Goal: Information Seeking & Learning: Learn about a topic

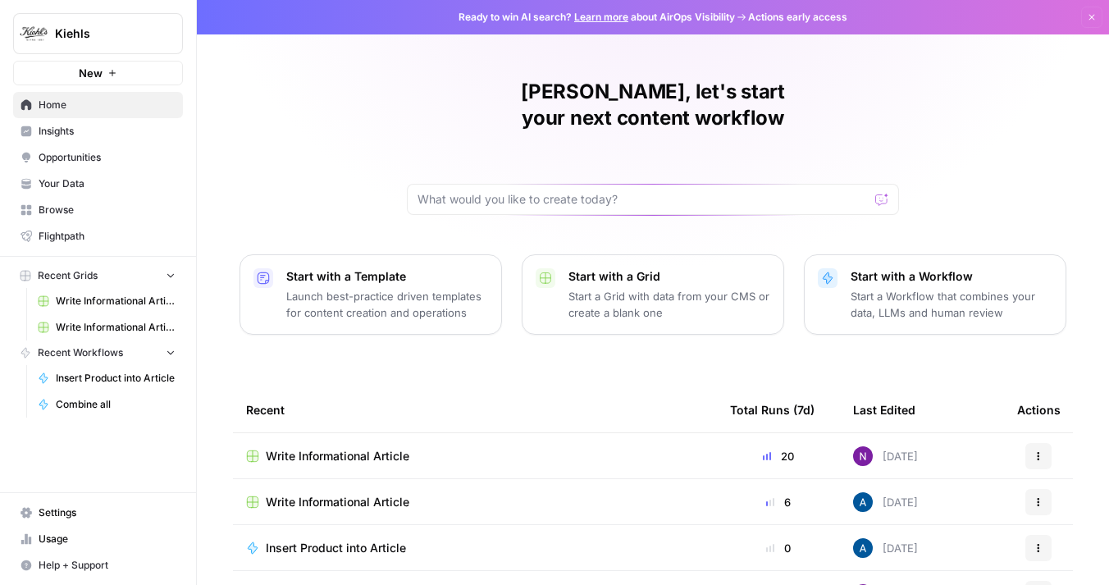
click at [61, 137] on span "Insights" at bounding box center [107, 131] width 137 height 15
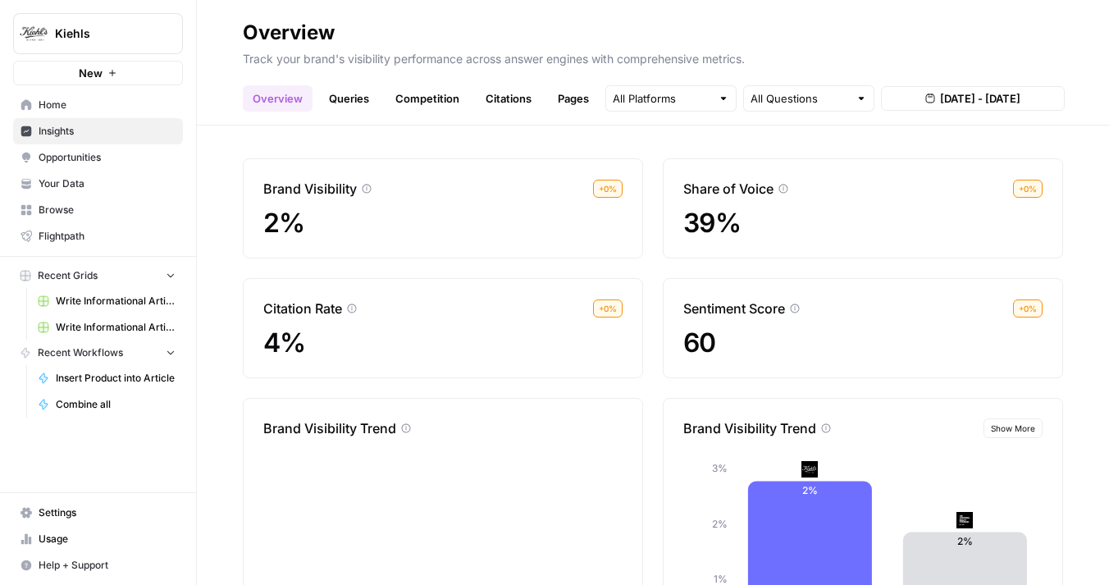
click at [359, 89] on link "Queries" at bounding box center [349, 98] width 60 height 26
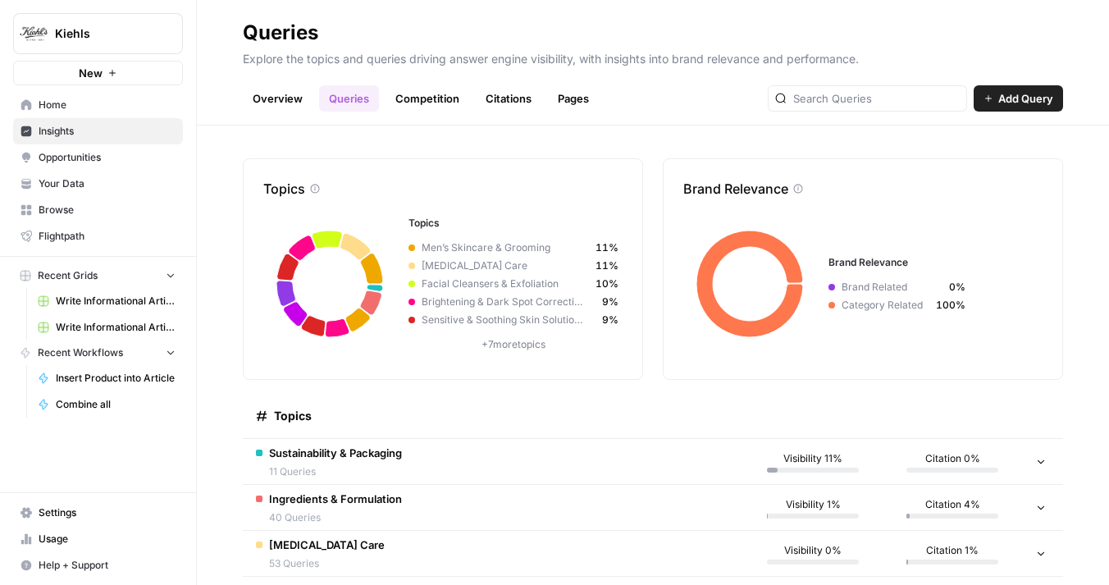
click at [428, 98] on link "Competition" at bounding box center [428, 98] width 84 height 26
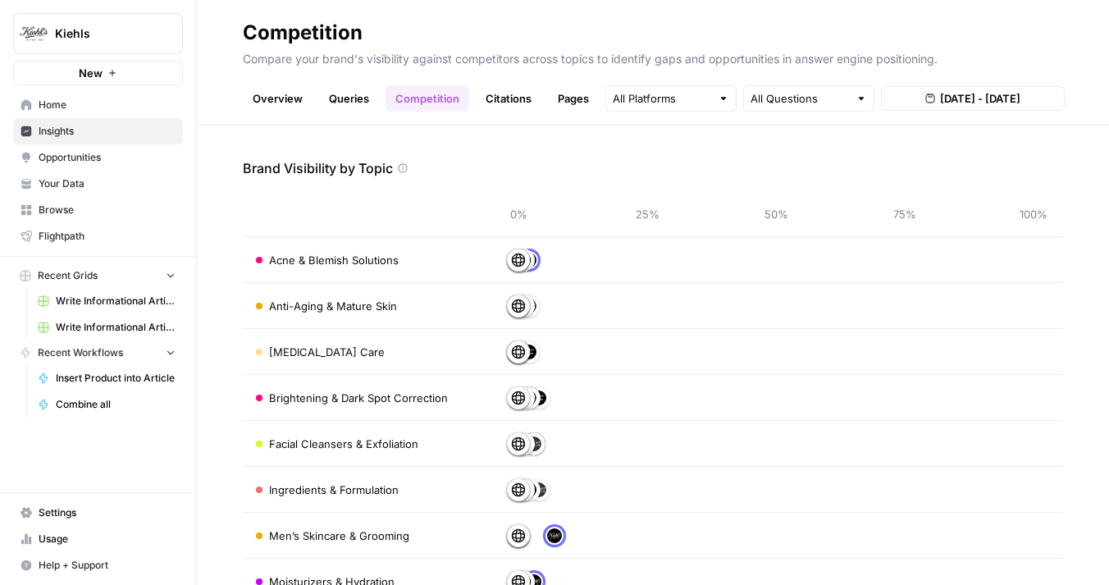
click at [508, 101] on link "Citations" at bounding box center [509, 98] width 66 height 26
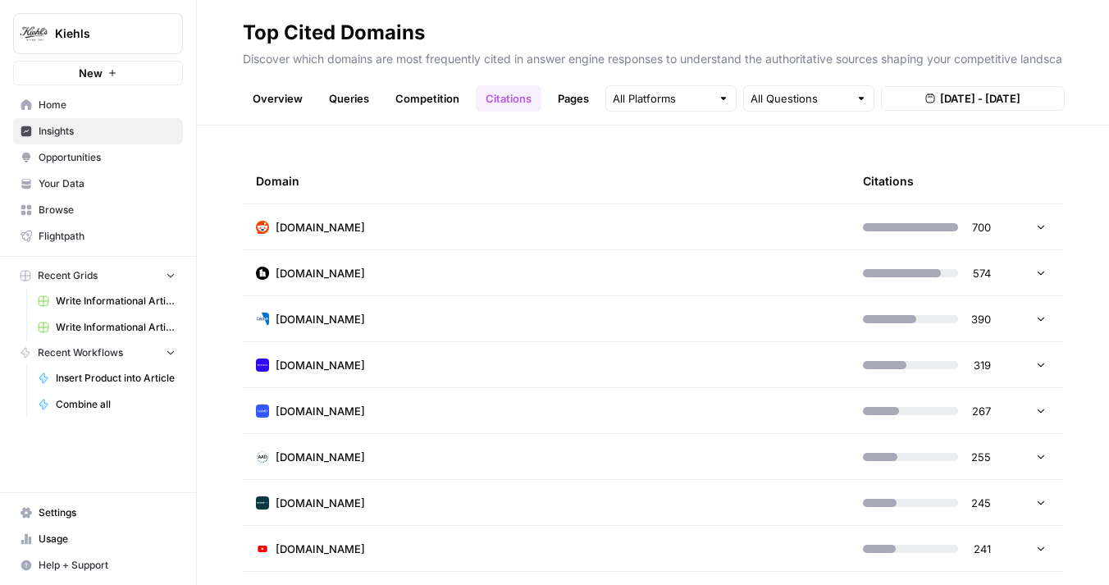
click at [497, 224] on td "reddit.com" at bounding box center [546, 226] width 607 height 45
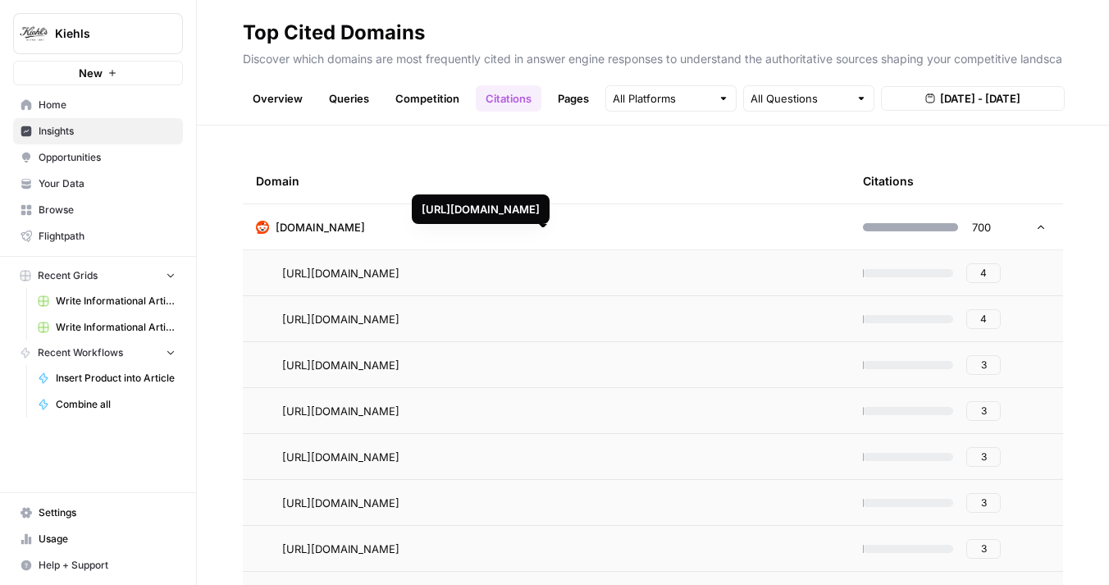
click at [541, 146] on div "Domain Citations reddit.com 700 https://www.reddit.com/r/SkincareAddiction/comm…" at bounding box center [653, 356] width 912 height 460
click at [528, 213] on td "reddit.com" at bounding box center [546, 226] width 607 height 45
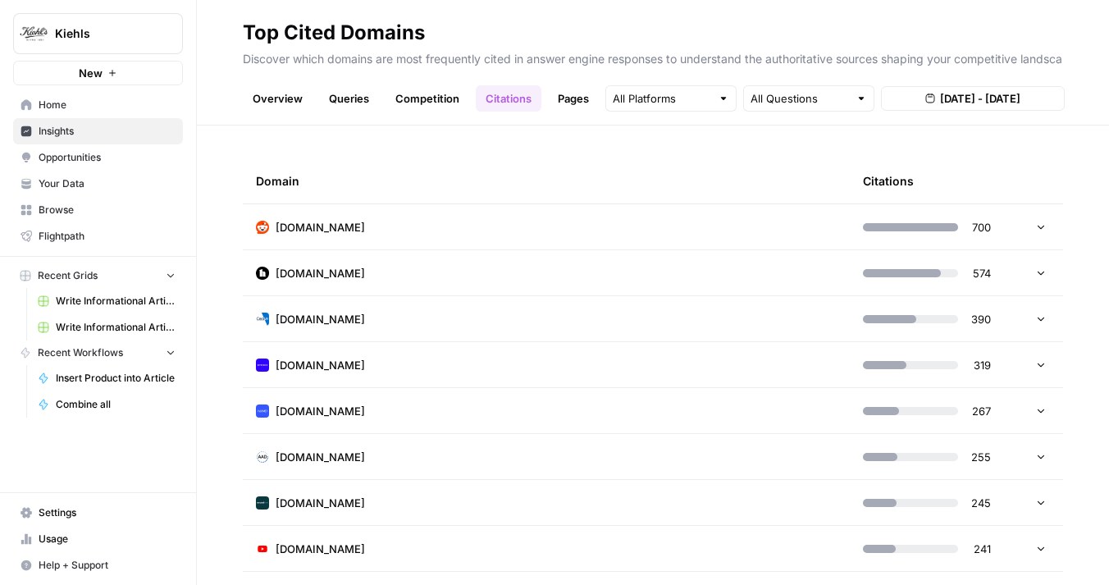
click at [520, 167] on div "Domain" at bounding box center [546, 180] width 581 height 45
click at [279, 105] on link "Overview" at bounding box center [278, 98] width 70 height 26
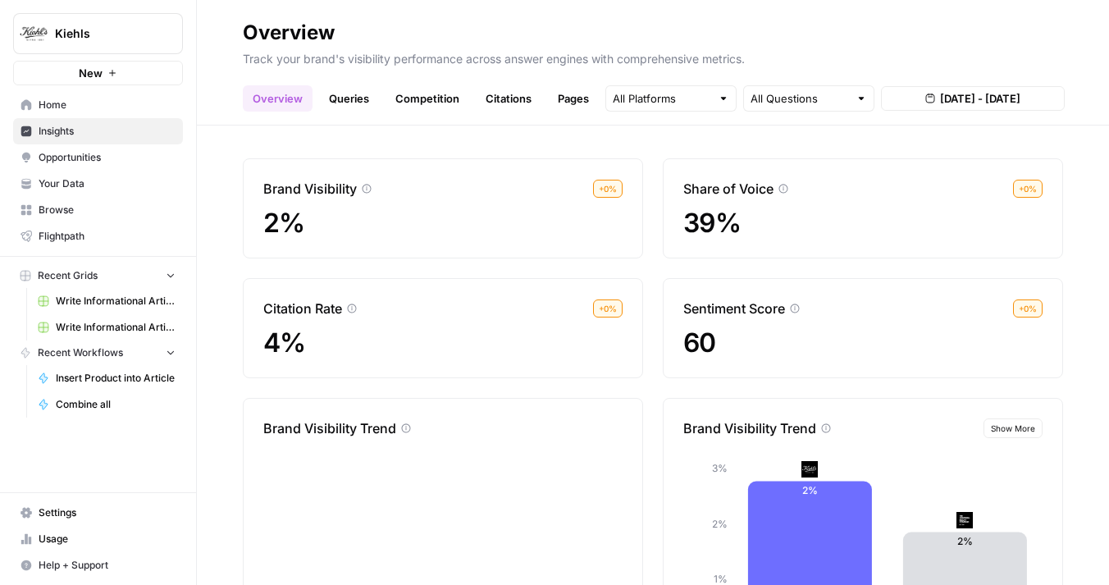
click at [125, 150] on span "Opportunities" at bounding box center [107, 157] width 137 height 15
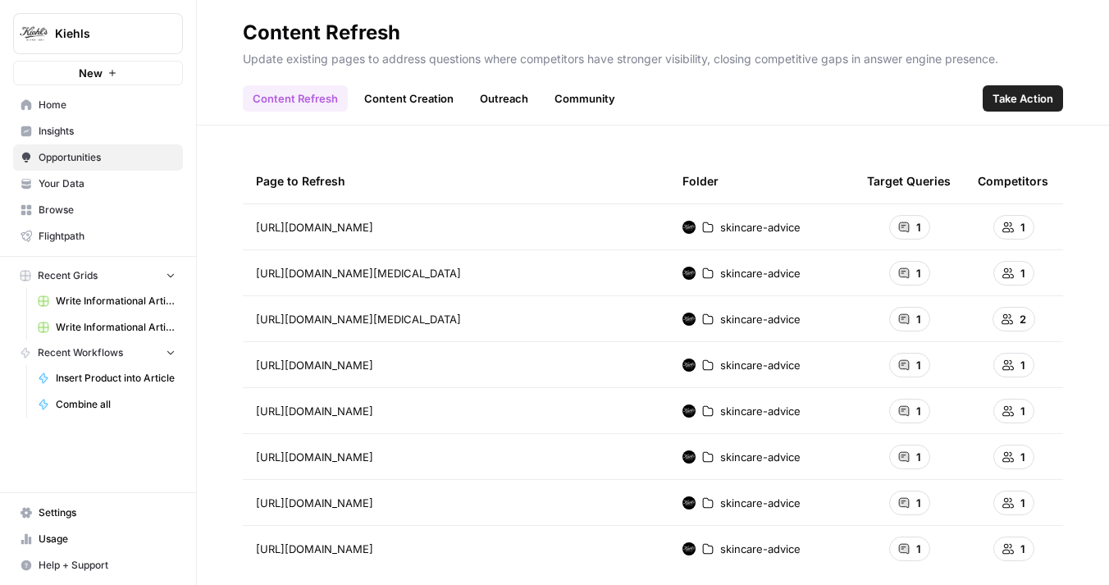
click at [145, 130] on span "Insights" at bounding box center [107, 131] width 137 height 15
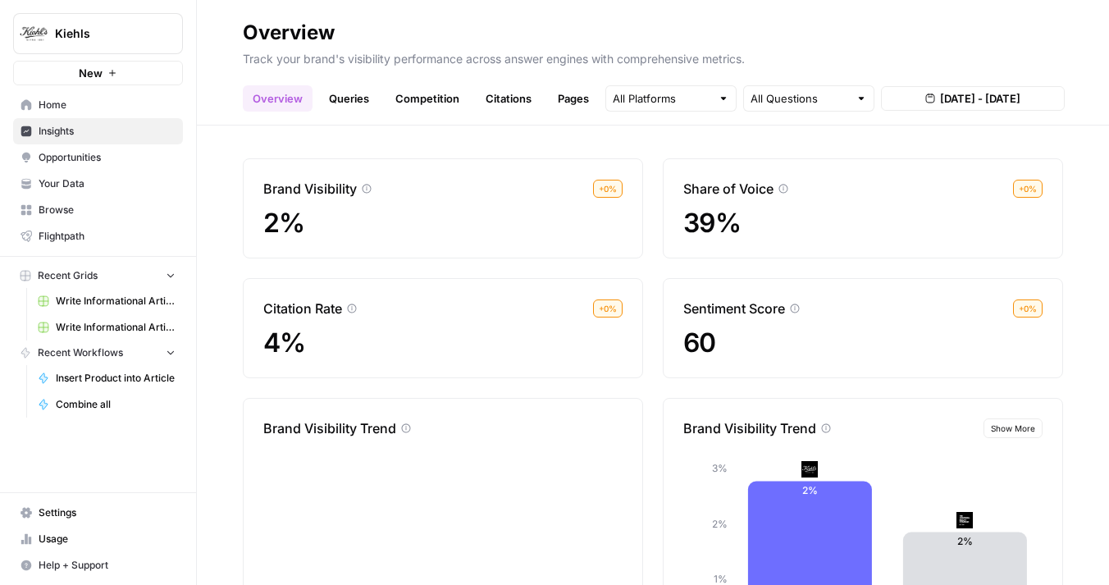
click at [89, 307] on span "Write Informational Article" at bounding box center [116, 301] width 120 height 15
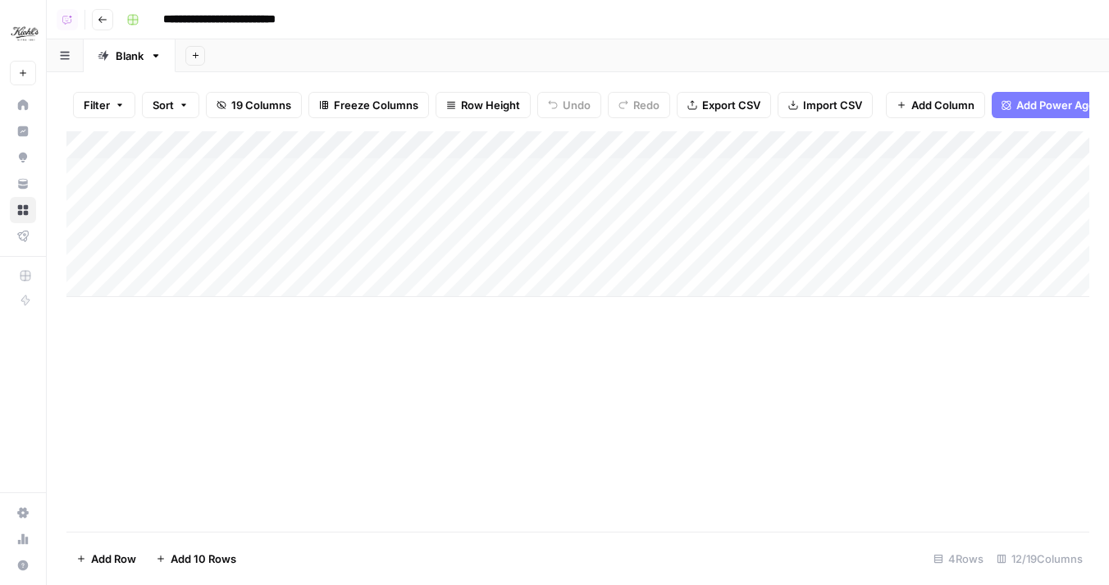
click at [386, 359] on div "Add Column" at bounding box center [577, 331] width 1023 height 400
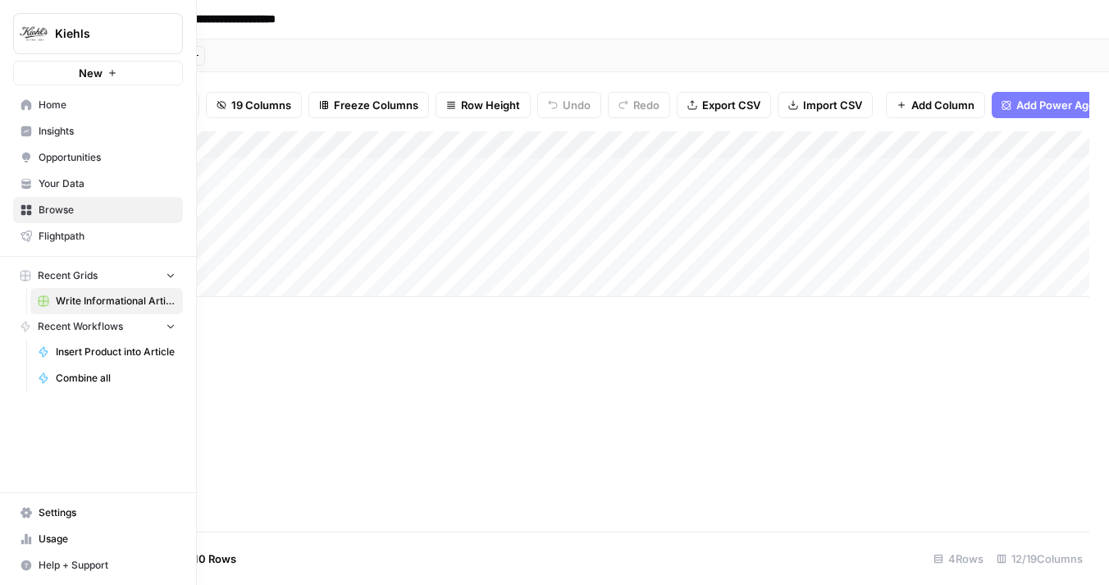
click at [40, 131] on span "Insights" at bounding box center [107, 131] width 137 height 15
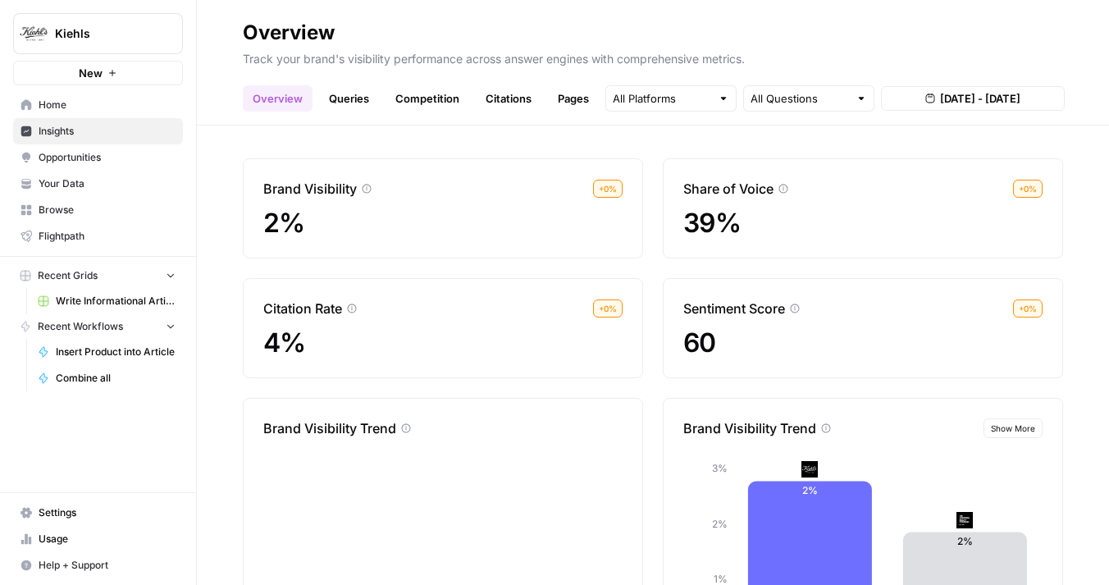
click at [572, 101] on link "Pages" at bounding box center [573, 98] width 51 height 26
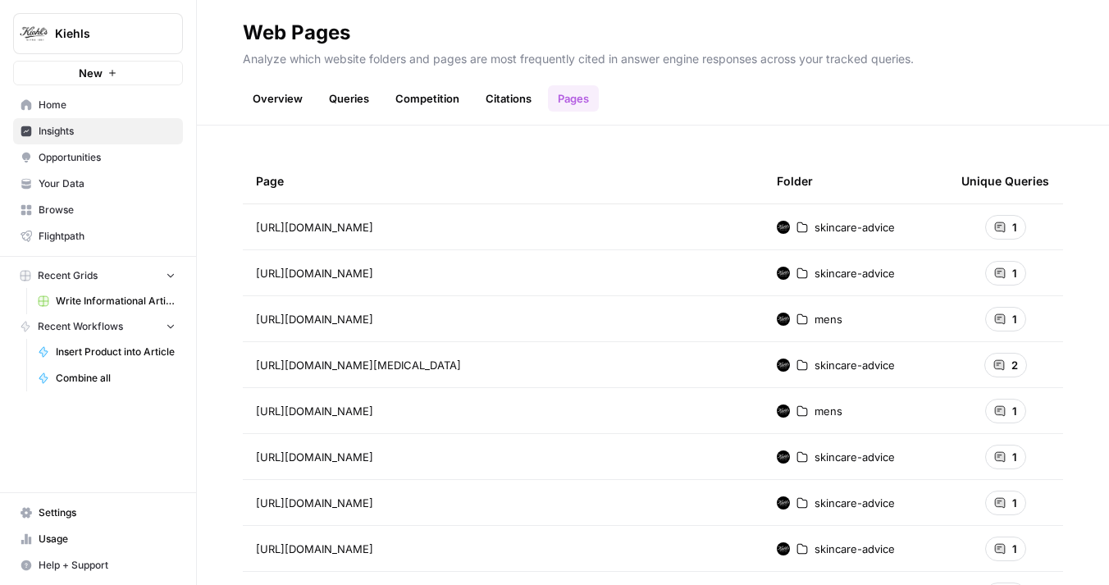
click at [505, 107] on link "Citations" at bounding box center [509, 98] width 66 height 26
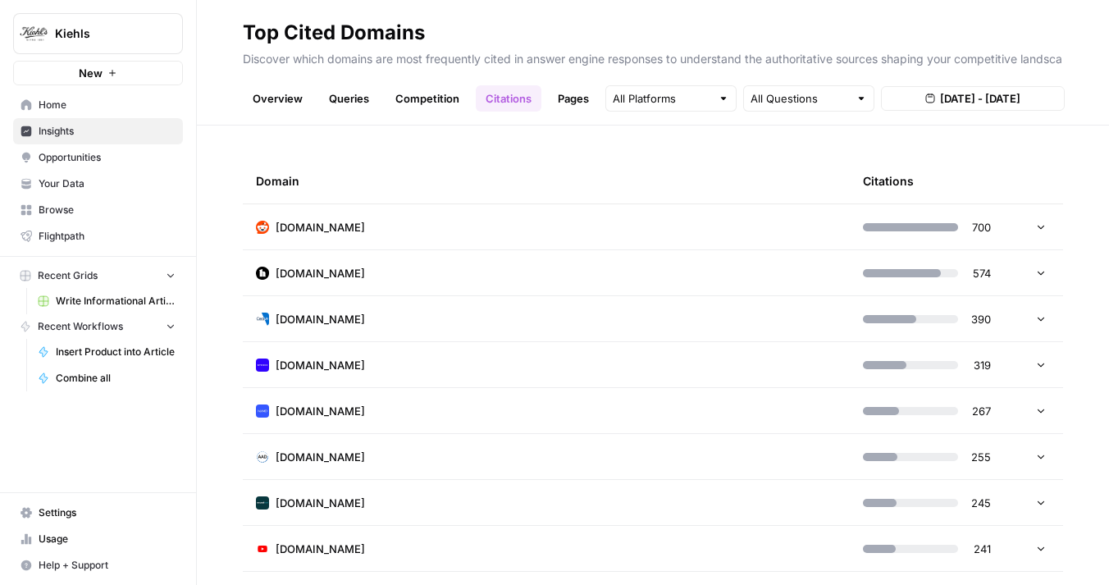
click at [565, 111] on link "Pages" at bounding box center [573, 98] width 51 height 26
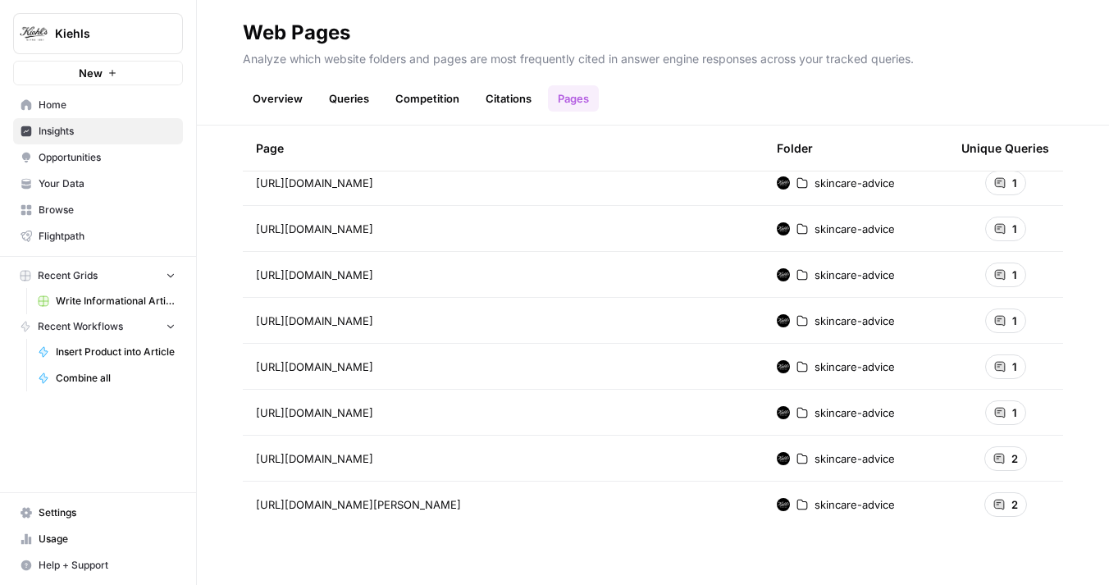
scroll to position [672, 0]
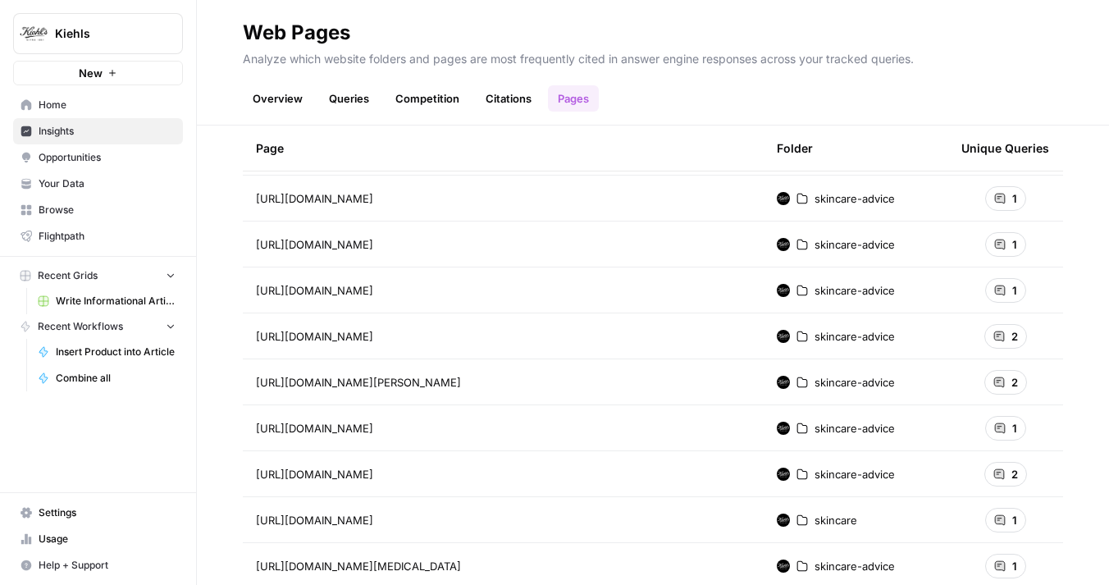
click at [512, 107] on link "Citations" at bounding box center [509, 98] width 66 height 26
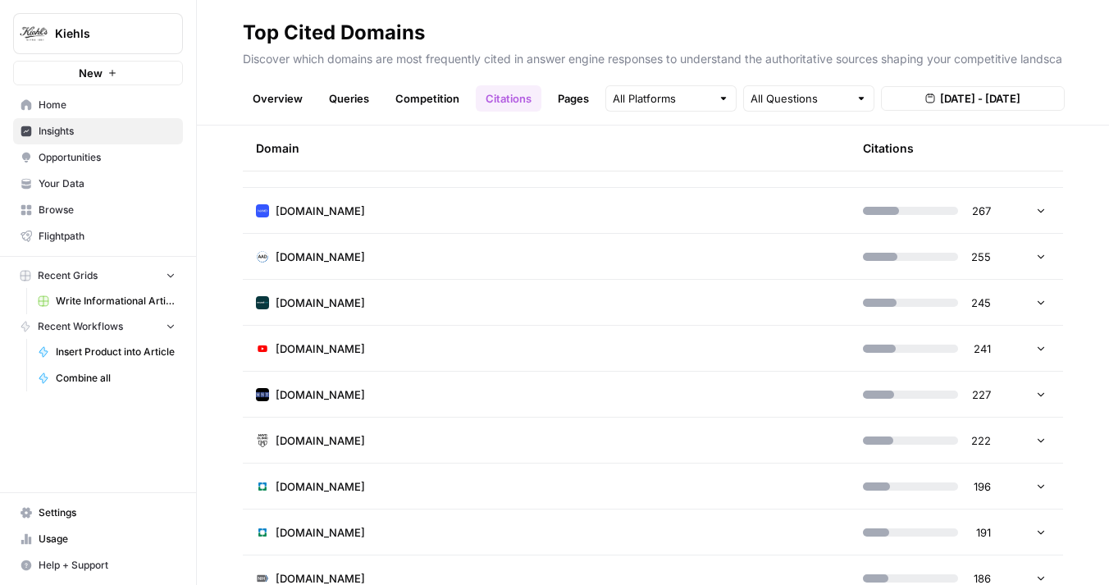
scroll to position [202, 0]
click at [492, 285] on td "verywellhealth.com" at bounding box center [546, 300] width 607 height 45
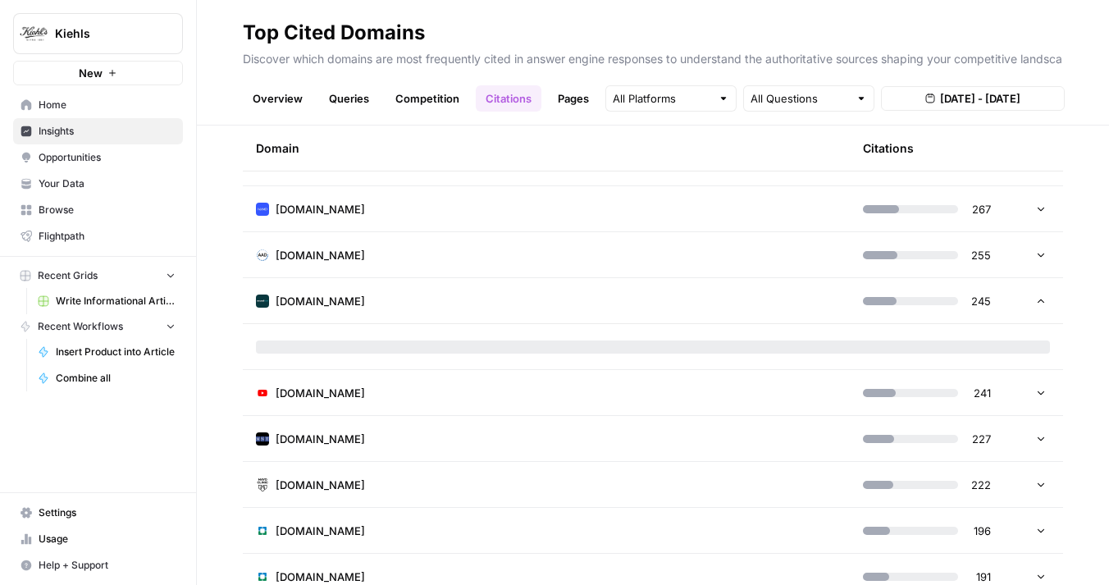
click at [492, 287] on td "verywellhealth.com" at bounding box center [546, 300] width 607 height 45
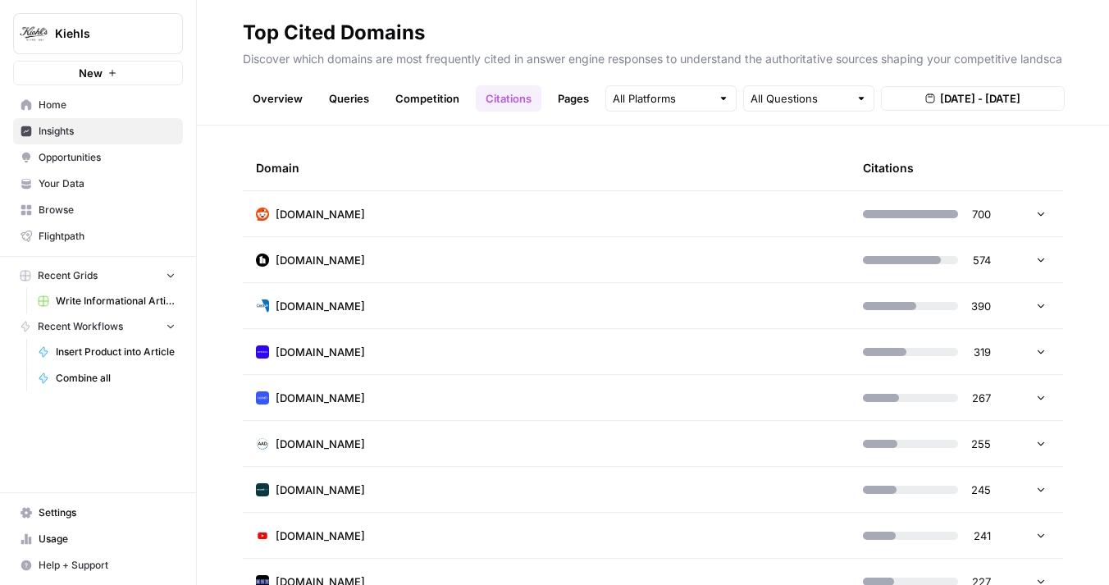
scroll to position [0, 0]
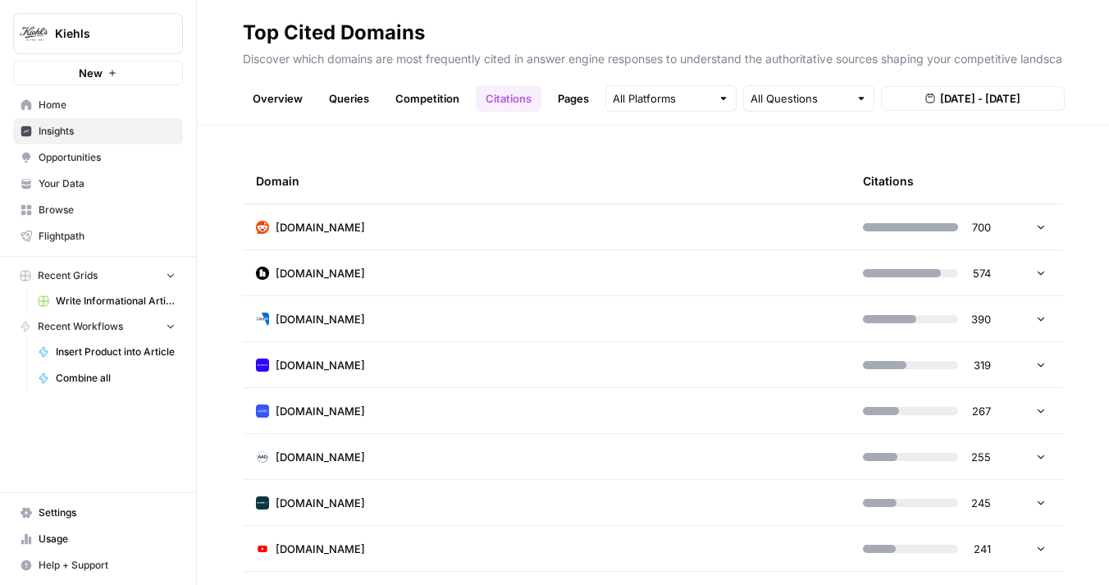
click at [481, 391] on td "webmd.com" at bounding box center [546, 410] width 607 height 45
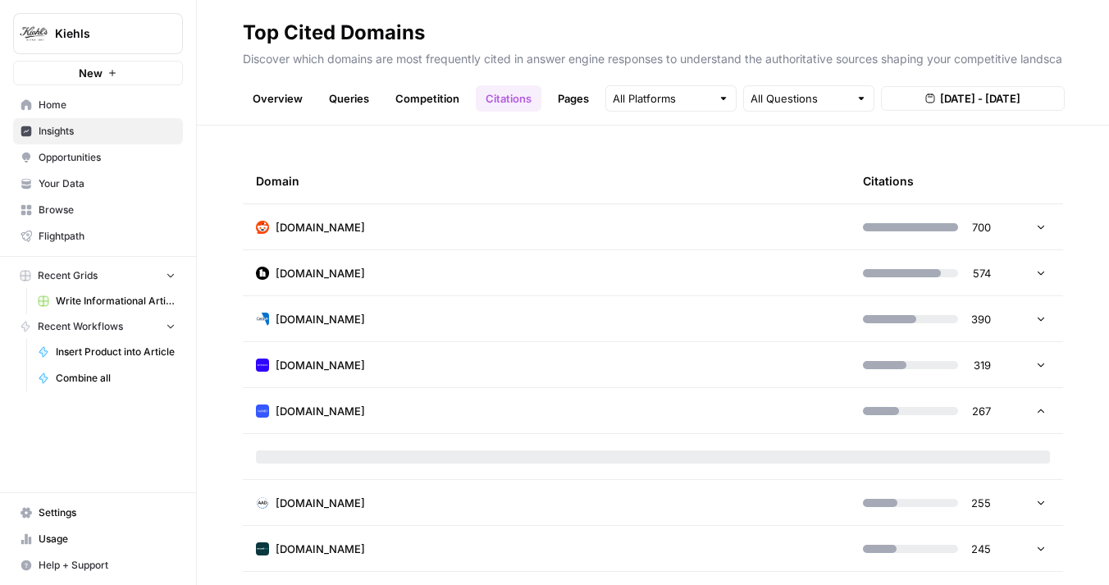
click at [481, 391] on td "webmd.com" at bounding box center [546, 410] width 607 height 45
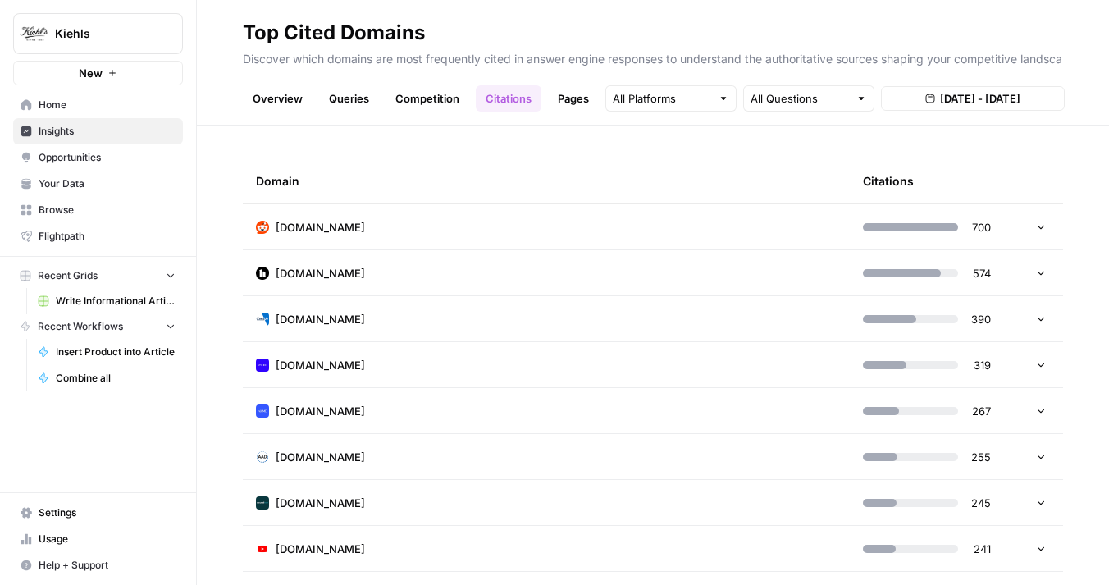
click at [89, 295] on span "Write Informational Article" at bounding box center [116, 301] width 120 height 15
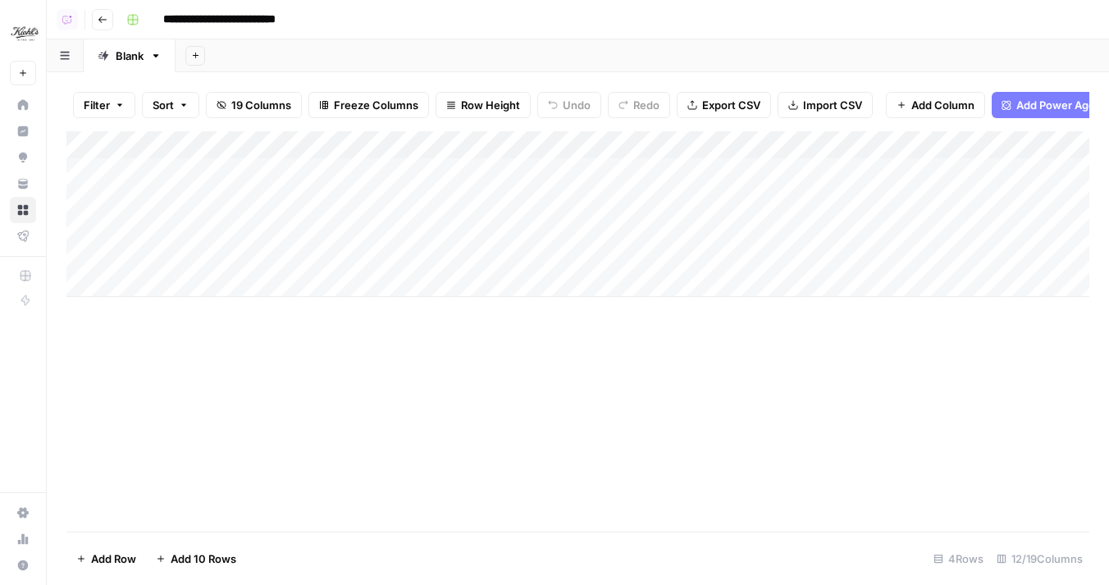
click at [487, 31] on div "**********" at bounding box center [606, 20] width 973 height 26
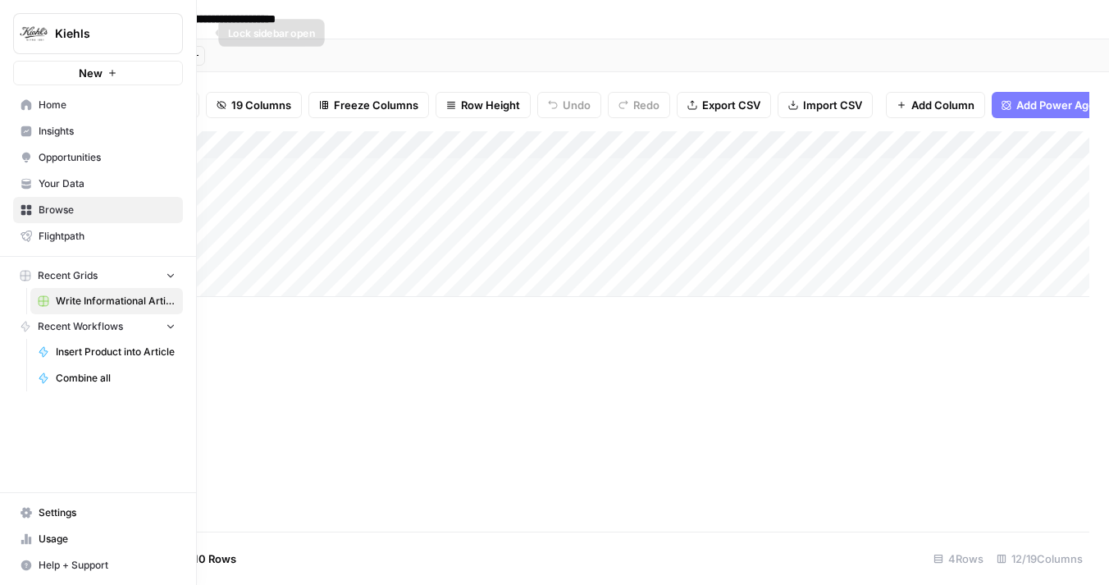
click at [197, 29] on icon "button" at bounding box center [199, 32] width 11 height 11
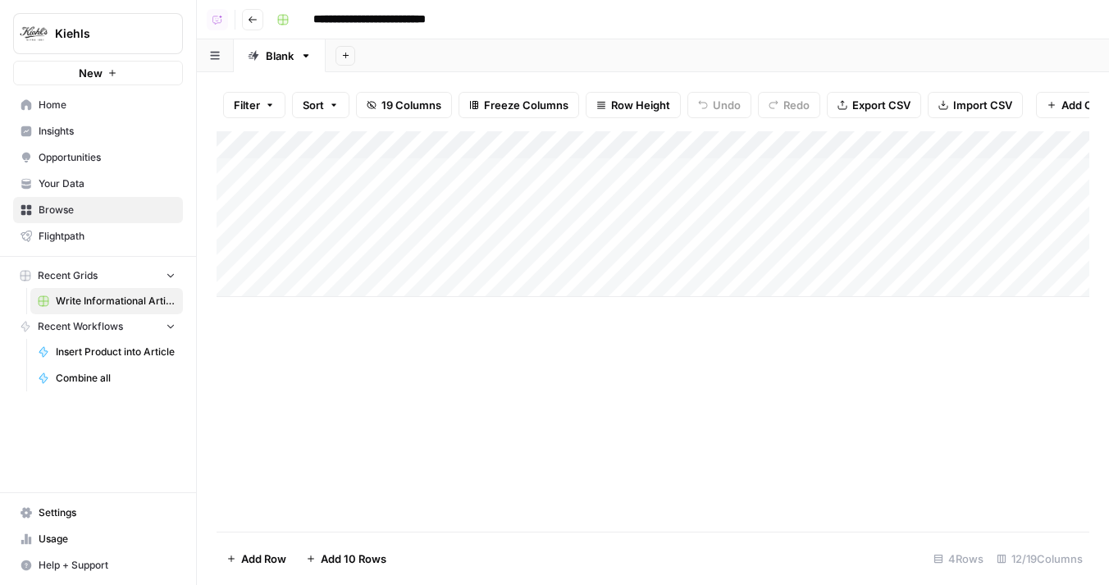
click at [77, 130] on span "Insights" at bounding box center [107, 131] width 137 height 15
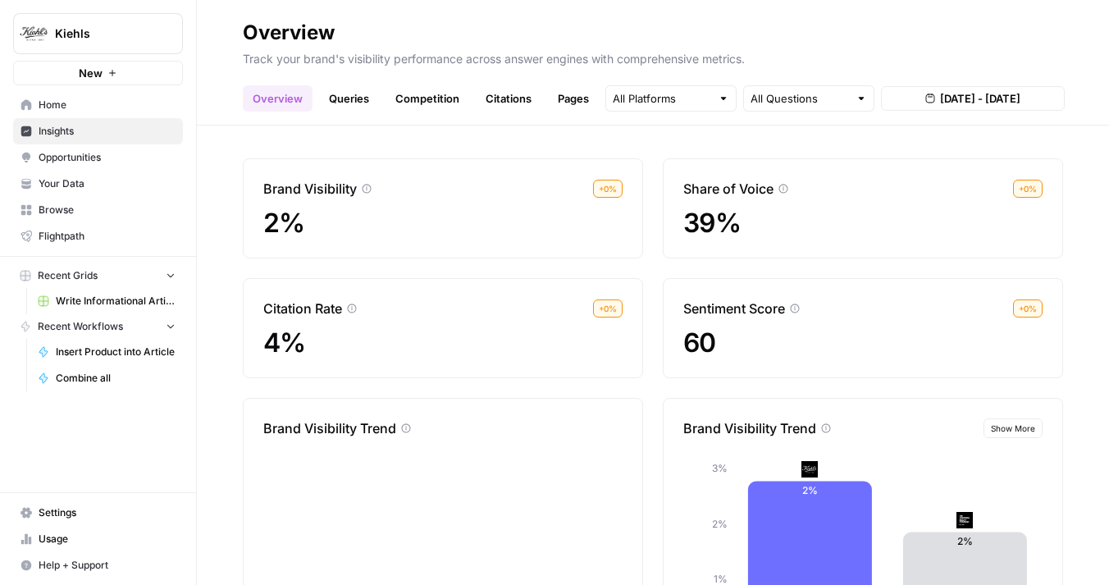
click at [86, 154] on span "Opportunities" at bounding box center [107, 157] width 137 height 15
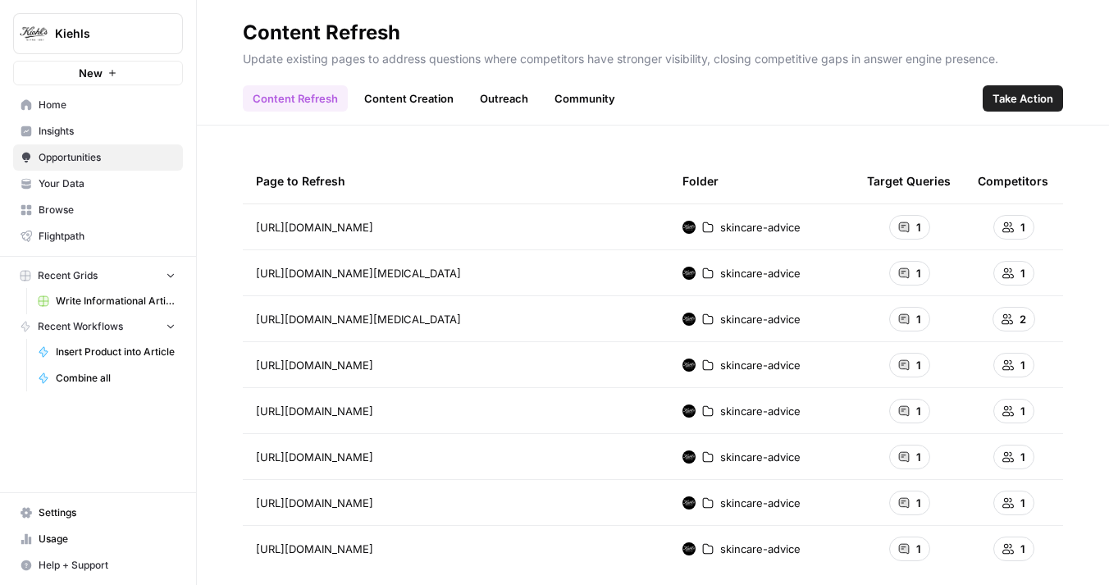
click at [388, 90] on link "Content Creation" at bounding box center [408, 98] width 109 height 26
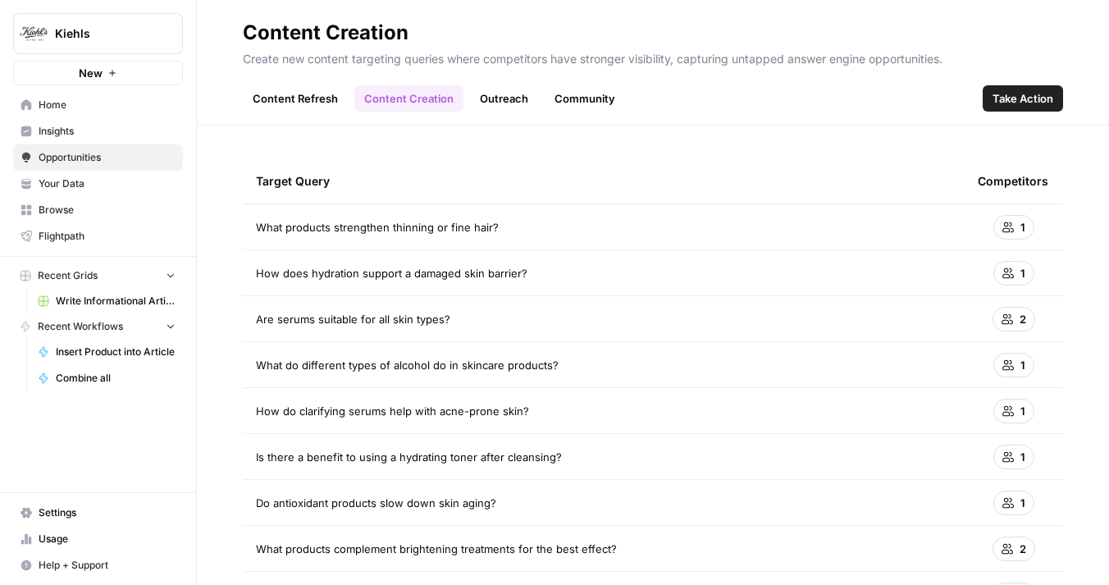
click at [301, 107] on link "Content Refresh" at bounding box center [295, 98] width 105 height 26
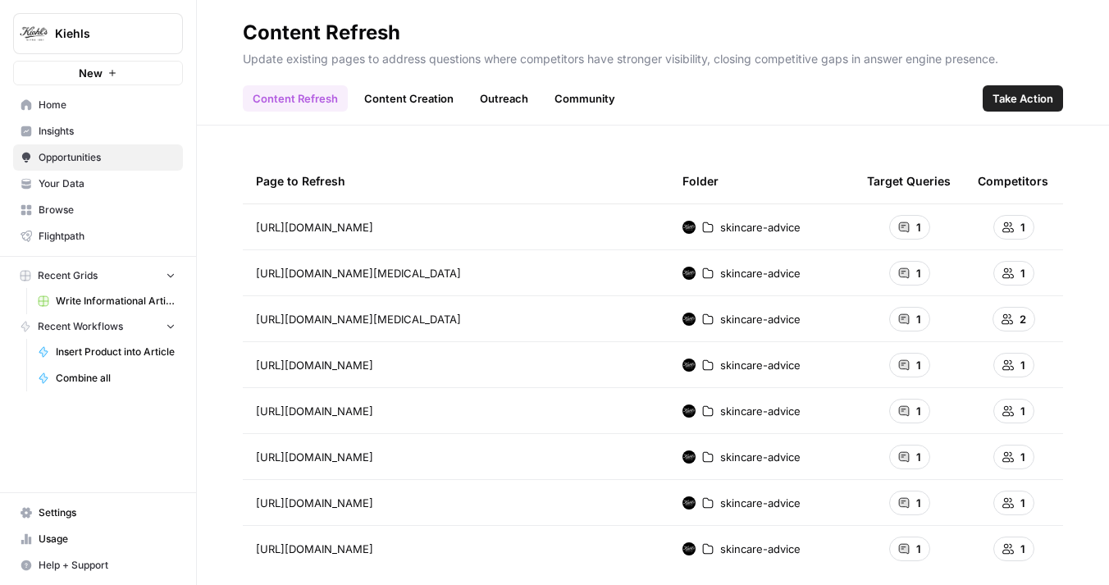
click at [408, 150] on div "Page to Refresh Folder Target Queries Competitors https://www.kiehls.com/skinca…" at bounding box center [653, 356] width 912 height 460
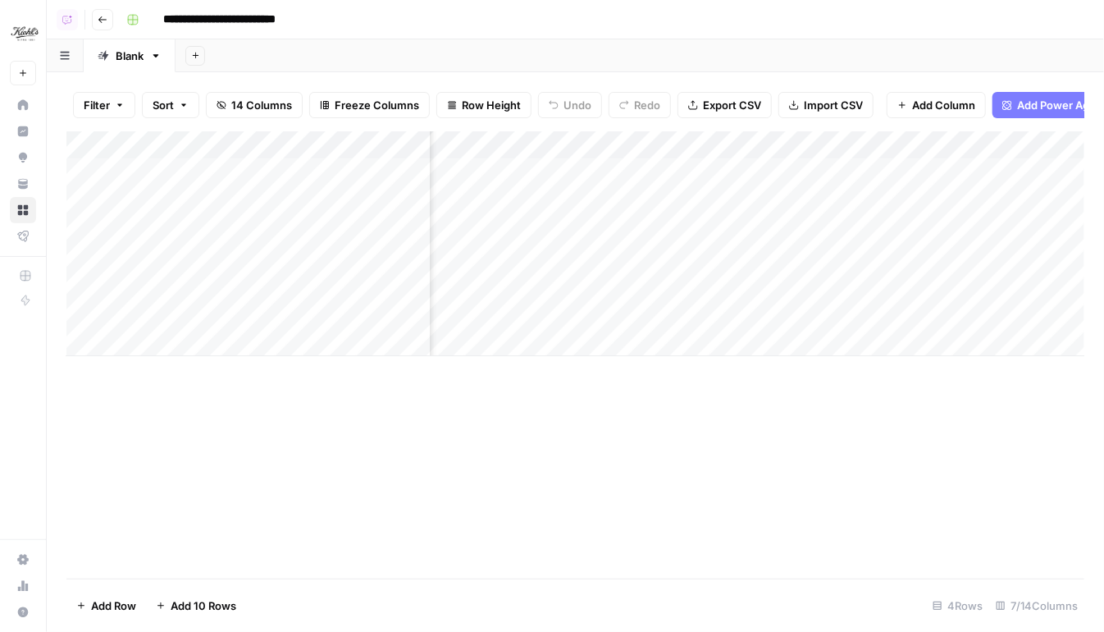
scroll to position [0, 552]
click at [777, 171] on div "Add Column" at bounding box center [575, 243] width 1018 height 225
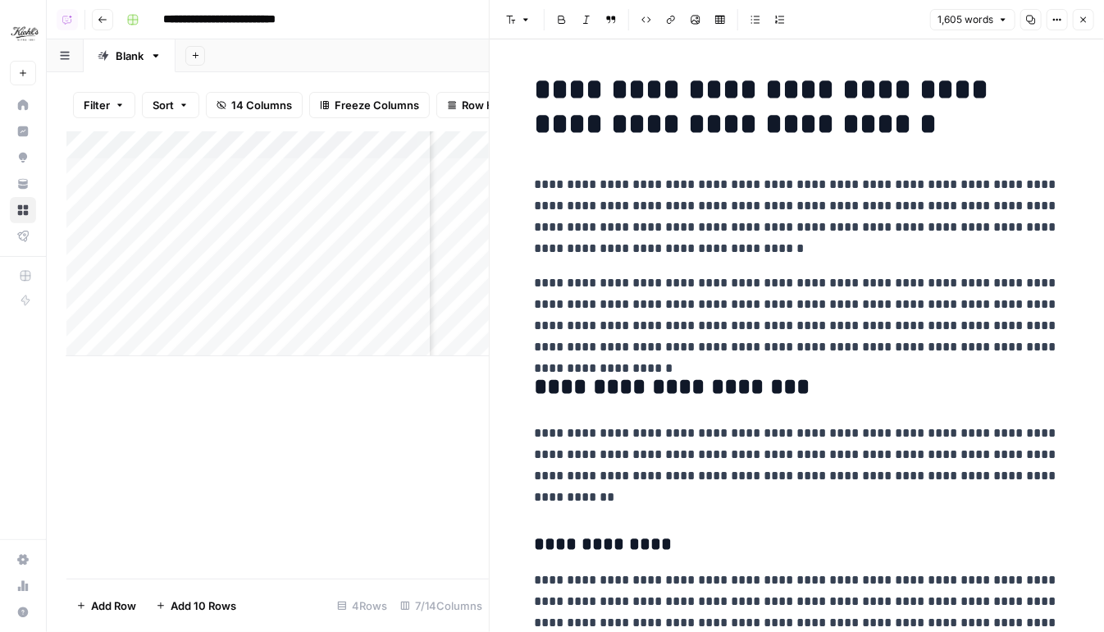
click at [1011, 19] on button "Close" at bounding box center [1083, 19] width 21 height 21
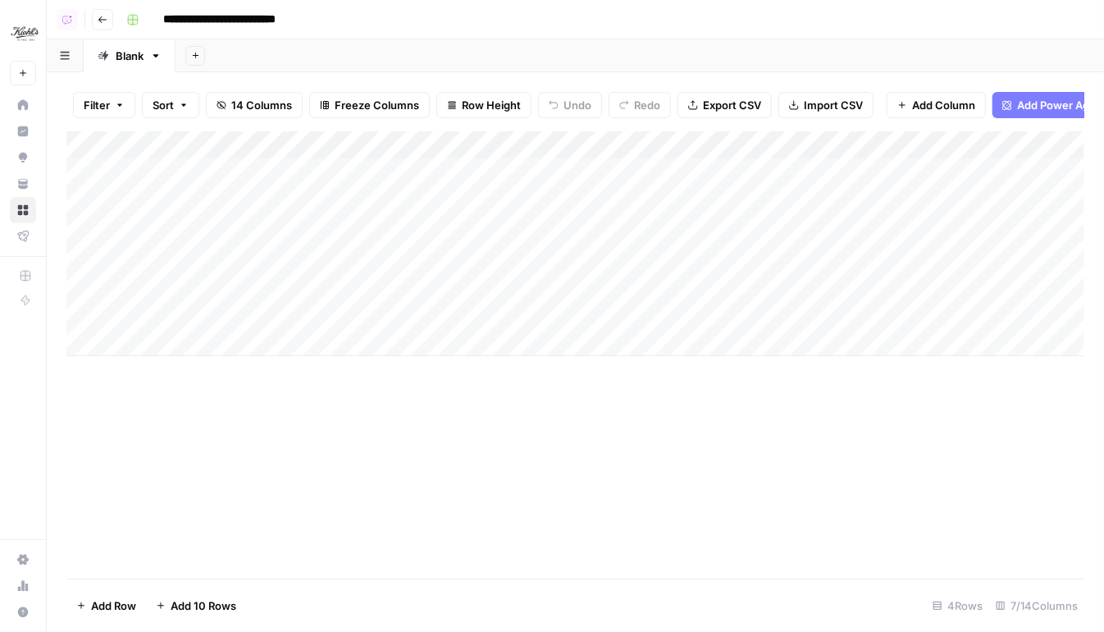
click at [553, 406] on div "Add Column" at bounding box center [575, 354] width 1018 height 447
click at [478, 44] on div "Add Sheet" at bounding box center [640, 55] width 929 height 33
